Goal: Learn about a topic

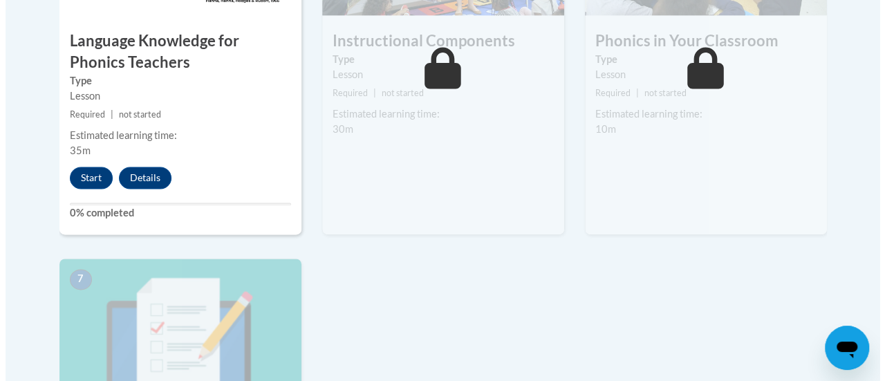
scroll to position [979, 0]
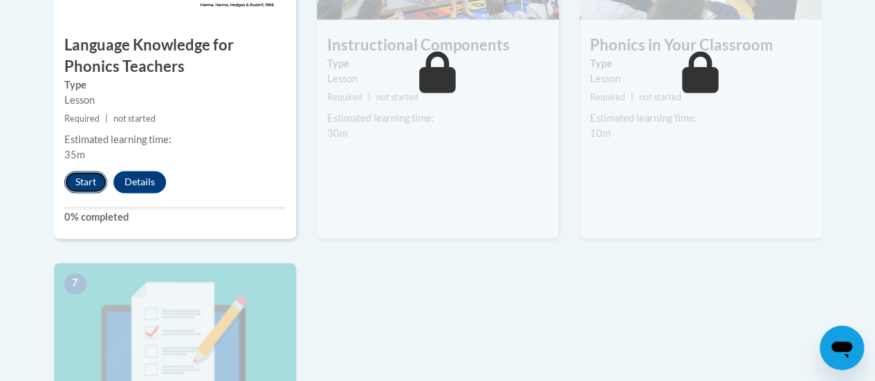
click at [91, 181] on button "Start" at bounding box center [85, 182] width 43 height 22
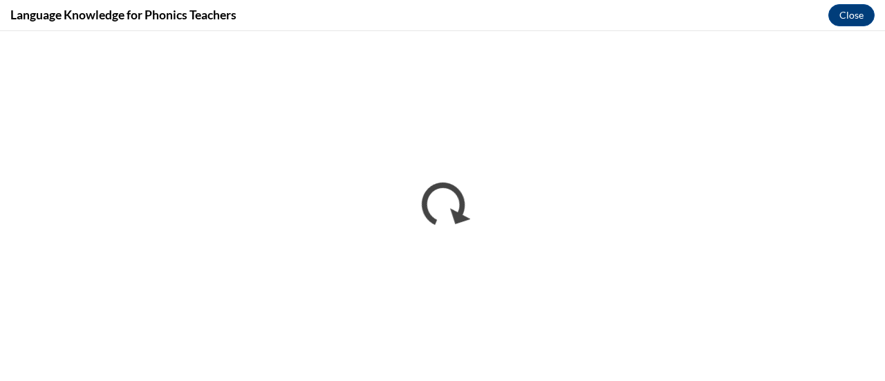
scroll to position [0, 0]
